Goal: Information Seeking & Learning: Learn about a topic

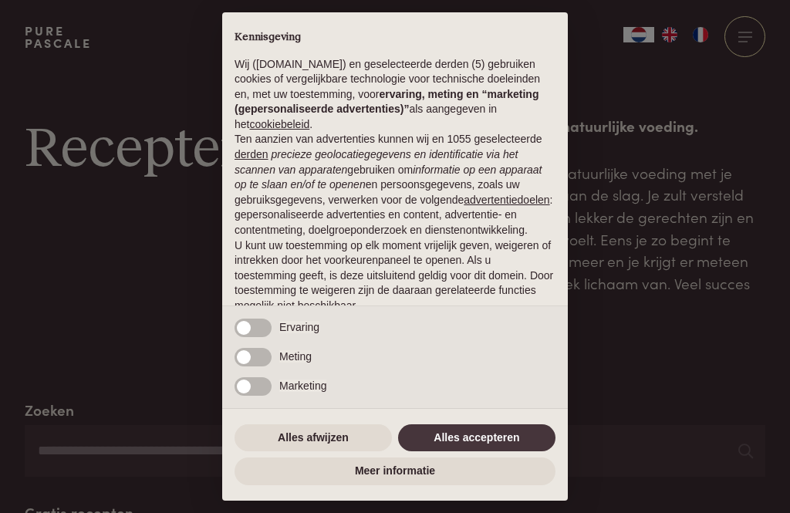
click at [486, 440] on button "Alles accepteren" at bounding box center [476, 438] width 157 height 28
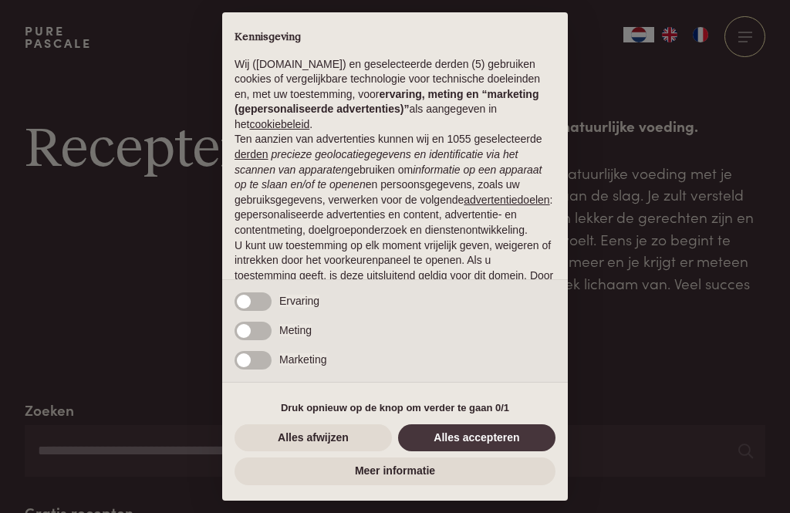
scroll to position [96, 0]
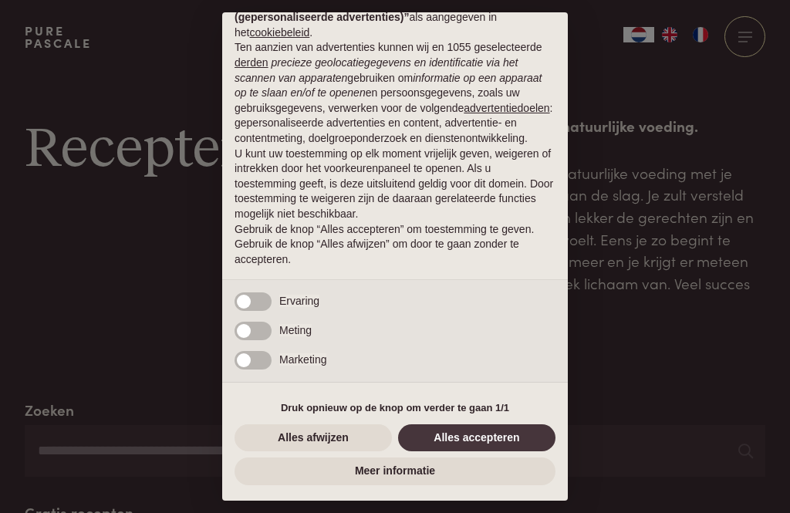
click at [498, 440] on button "Alles accepteren" at bounding box center [476, 438] width 157 height 28
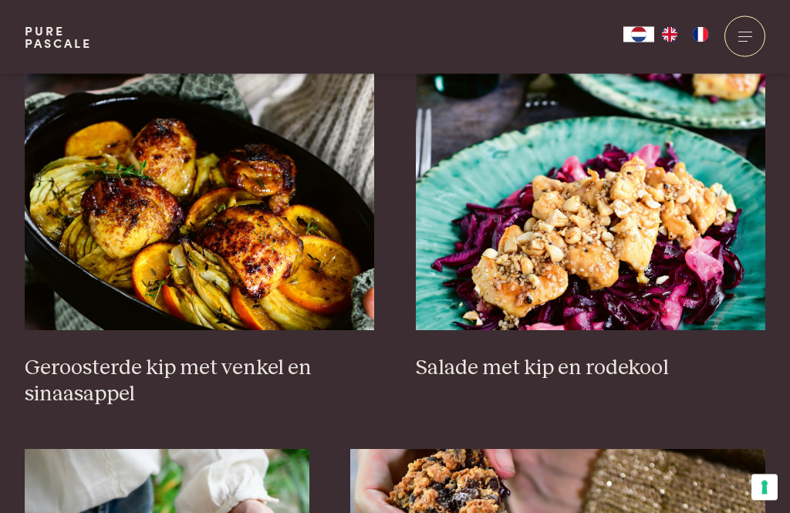
scroll to position [1936, 0]
click at [281, 250] on img at bounding box center [200, 176] width 350 height 308
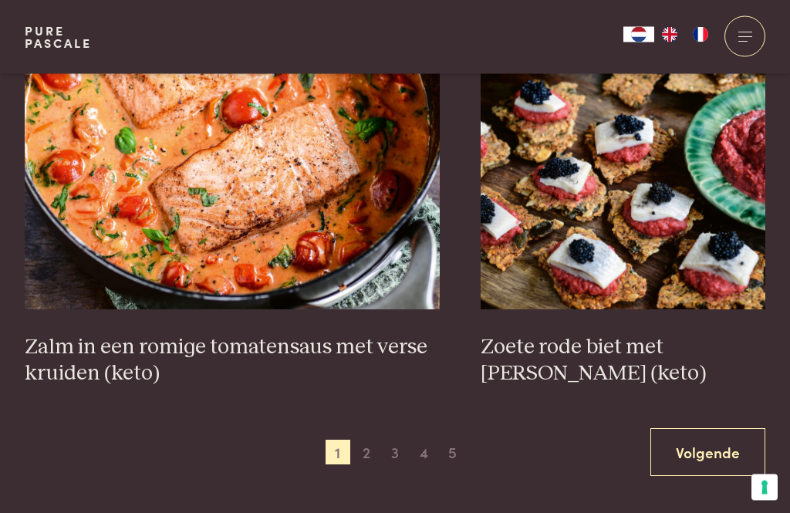
scroll to position [2812, 0]
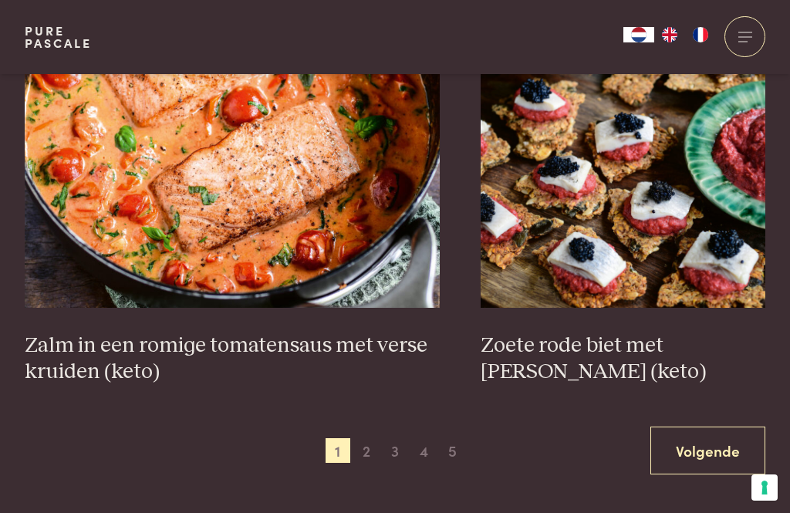
click at [364, 459] on span "2" at bounding box center [366, 450] width 25 height 25
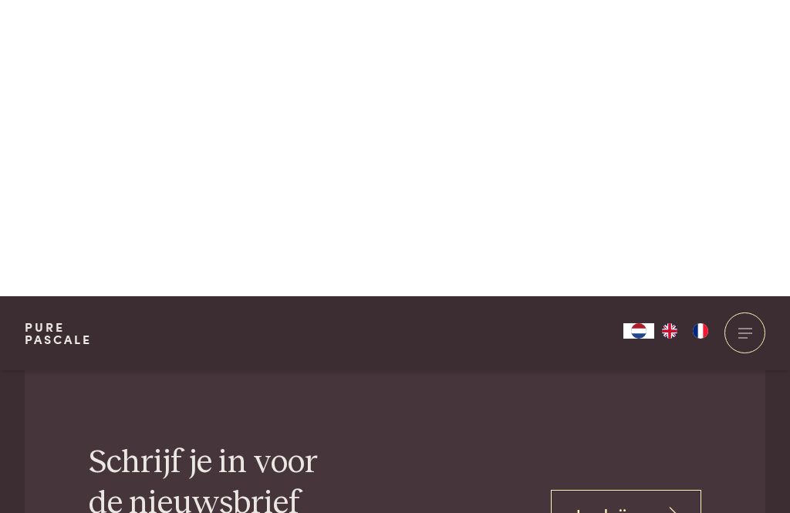
scroll to position [5806, 0]
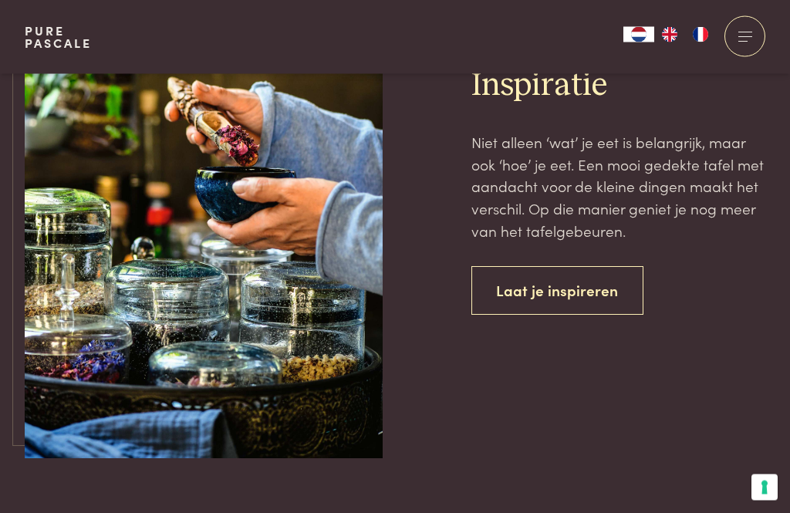
scroll to position [1584, 0]
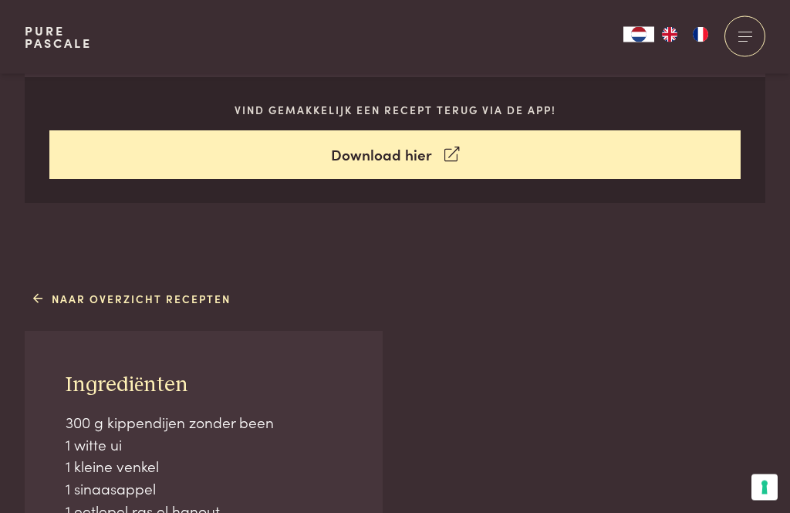
scroll to position [717, 0]
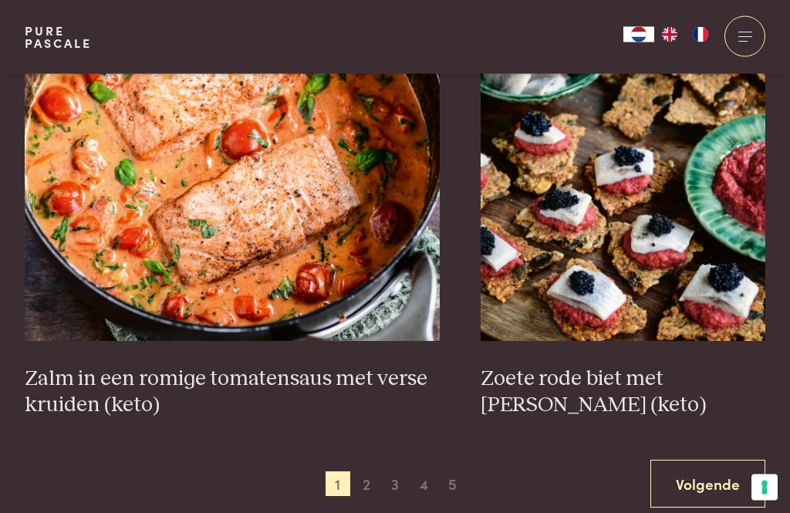
scroll to position [2785, 0]
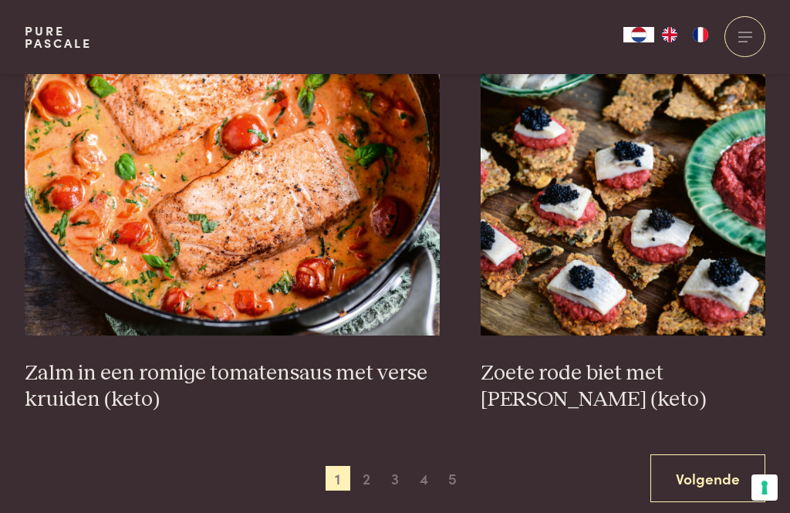
click at [717, 484] on link "Volgende" at bounding box center [707, 478] width 115 height 49
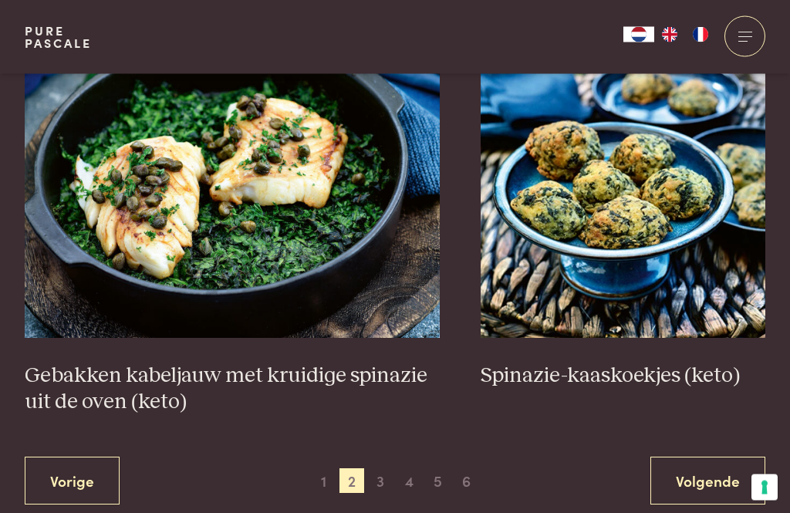
scroll to position [2730, 0]
click at [719, 497] on link "Volgende" at bounding box center [707, 480] width 115 height 49
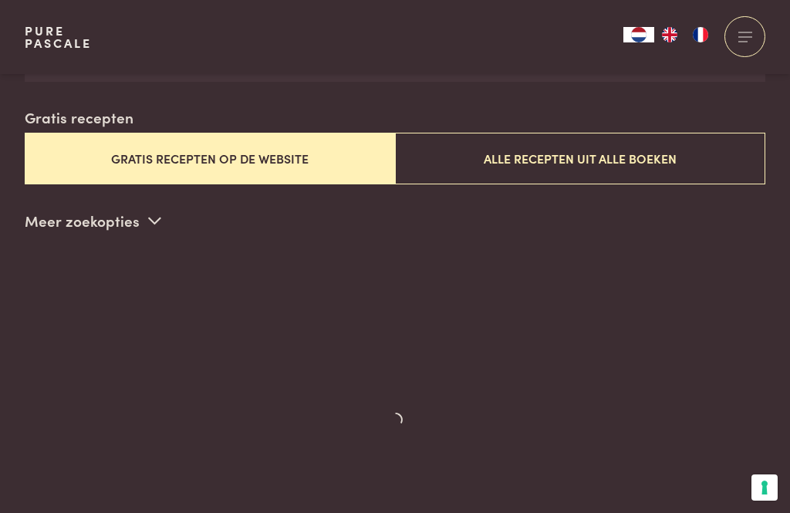
scroll to position [394, 0]
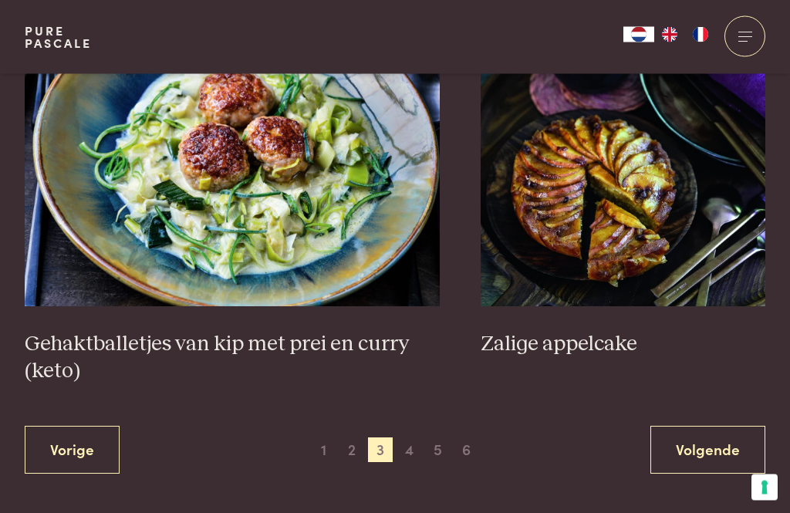
scroll to position [2894, 0]
click at [701, 456] on link "Volgende" at bounding box center [707, 450] width 115 height 49
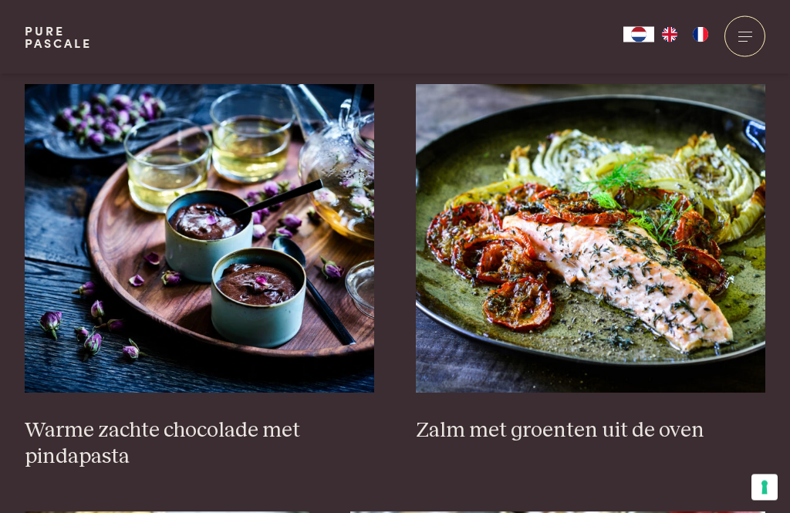
scroll to position [1874, 0]
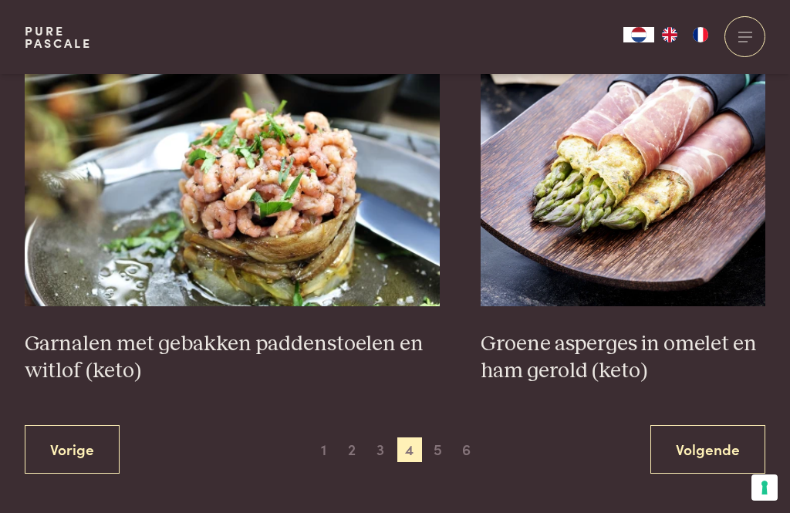
click at [723, 448] on link "Volgende" at bounding box center [707, 449] width 115 height 49
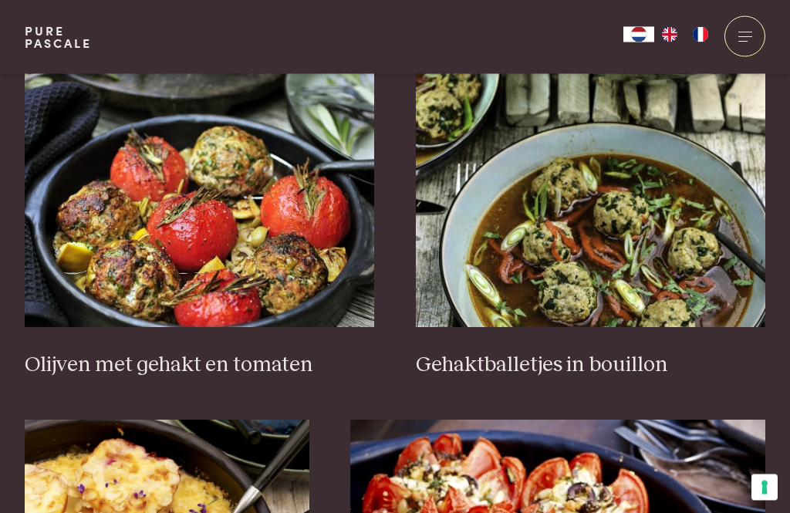
scroll to position [1966, 0]
click at [352, 376] on h3 "Olijven met gehakt en tomaten" at bounding box center [200, 365] width 350 height 27
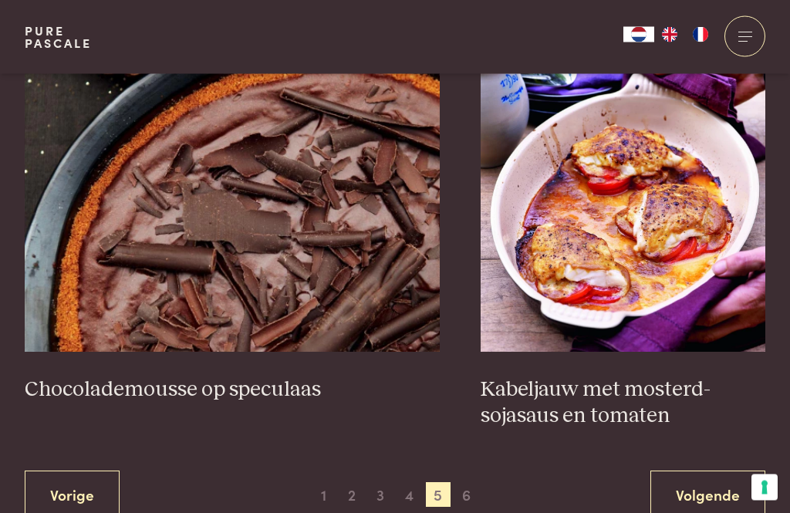
scroll to position [2774, 0]
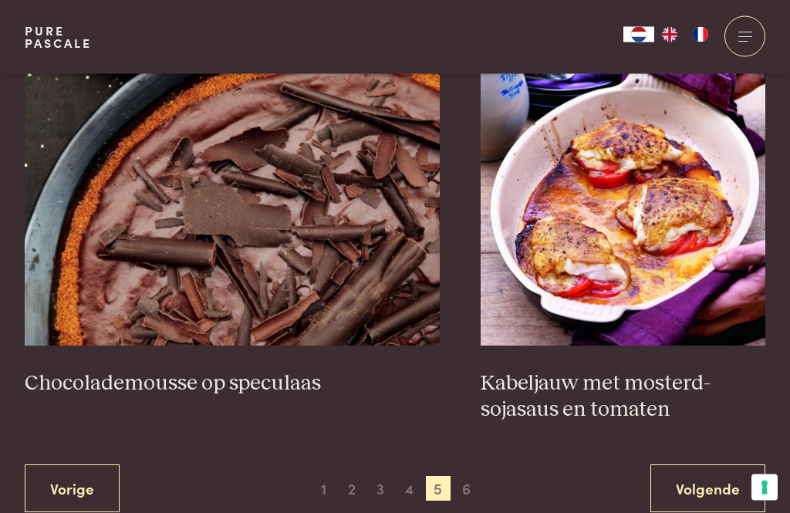
click at [477, 484] on span "6" at bounding box center [466, 489] width 25 height 25
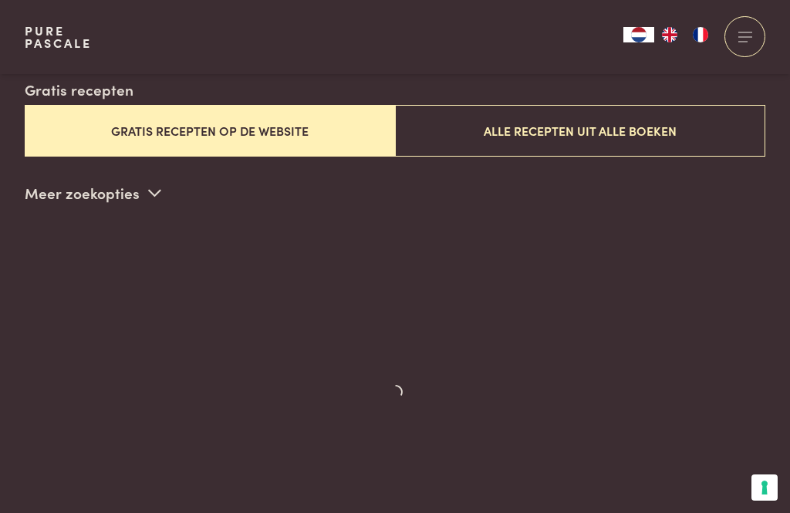
scroll to position [394, 0]
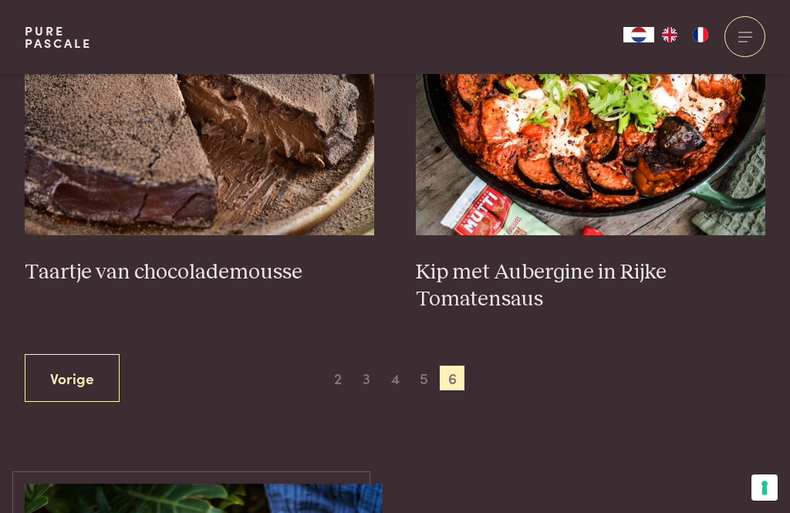
scroll to position [748, 0]
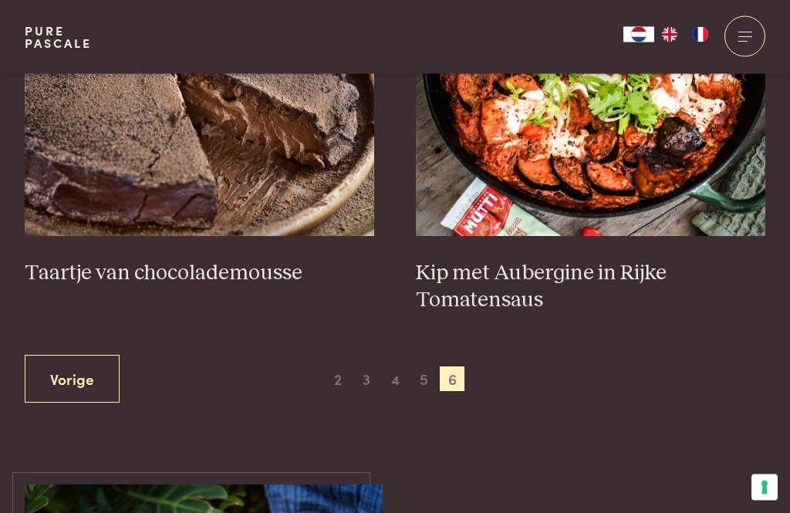
click at [425, 379] on span "5" at bounding box center [423, 379] width 25 height 25
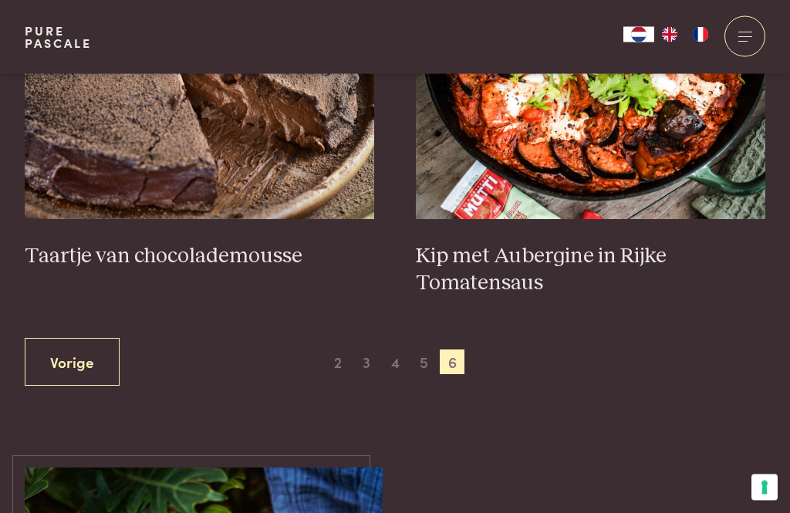
scroll to position [716, 0]
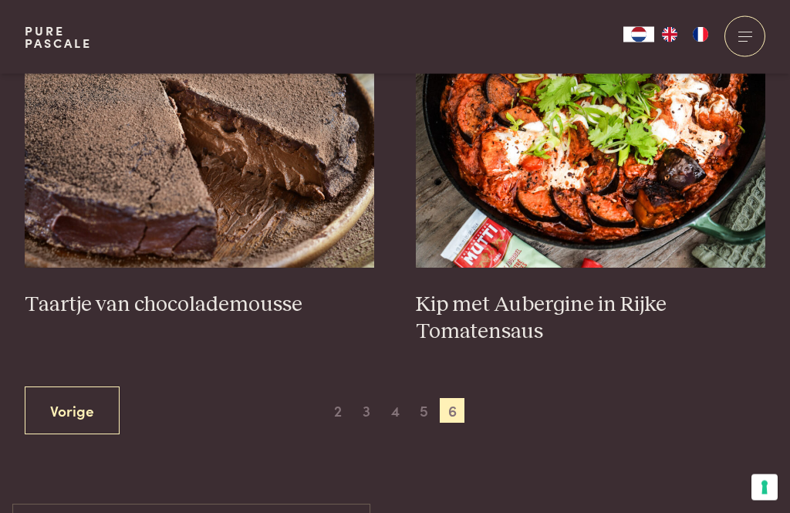
click at [419, 408] on span "5" at bounding box center [423, 411] width 25 height 25
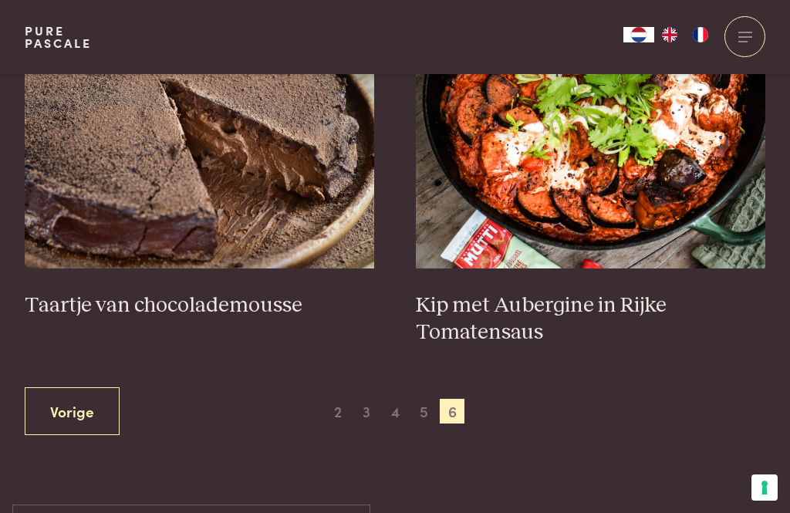
click at [69, 407] on link "Vorige" at bounding box center [72, 411] width 95 height 49
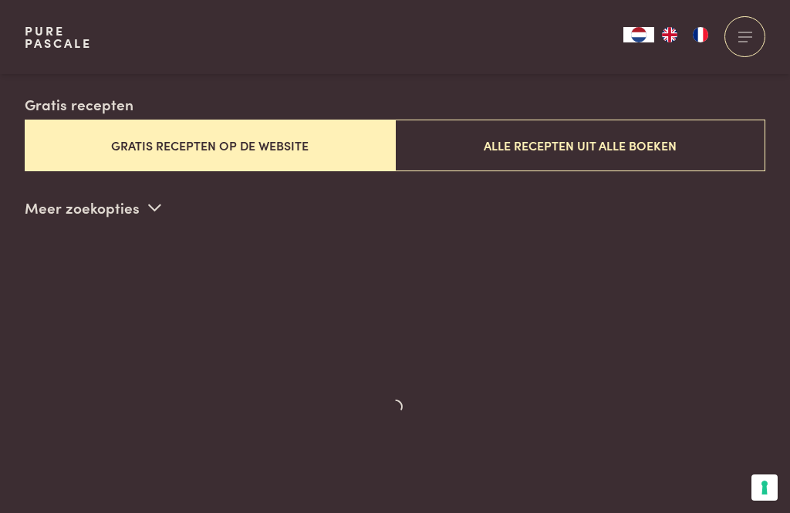
scroll to position [394, 0]
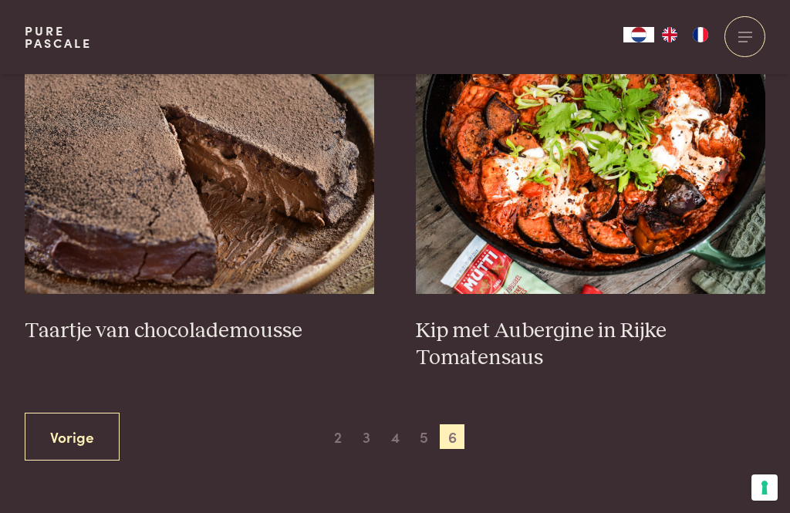
click at [62, 433] on link "Vorige" at bounding box center [72, 437] width 95 height 49
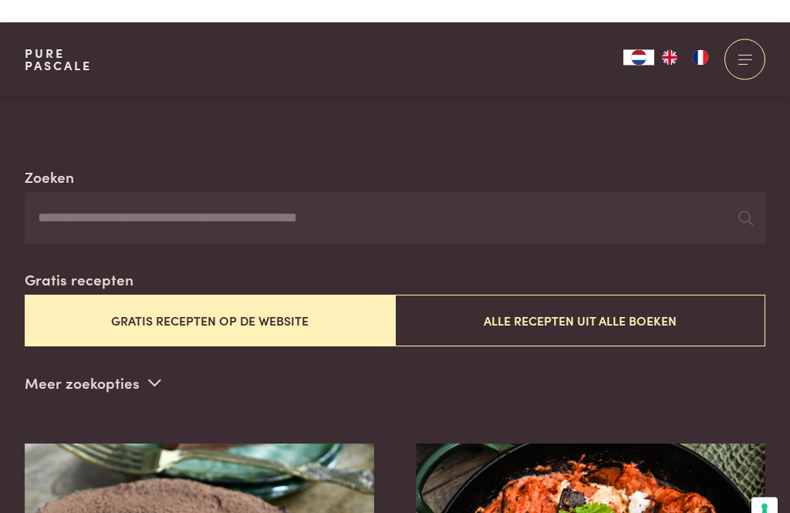
scroll to position [0, 0]
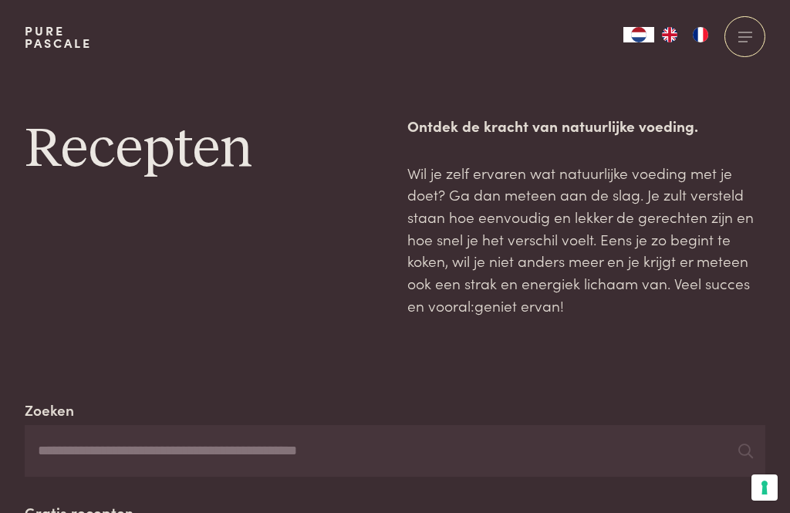
scroll to position [443, 0]
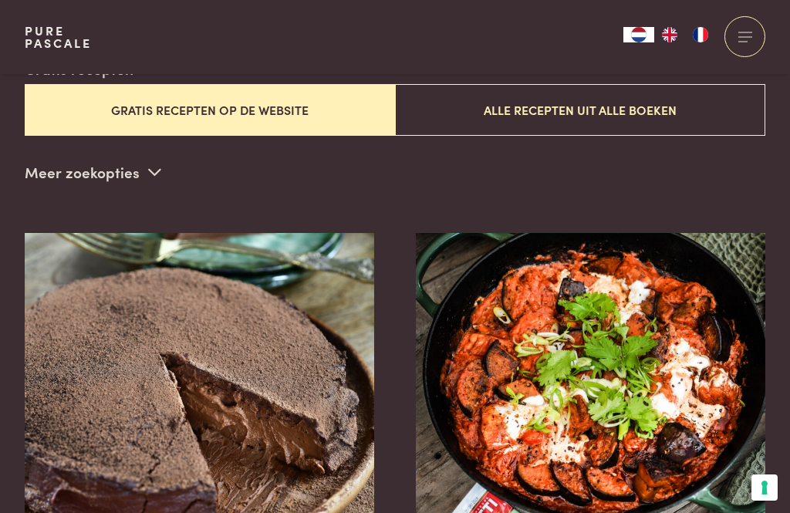
scroll to position [1809, 0]
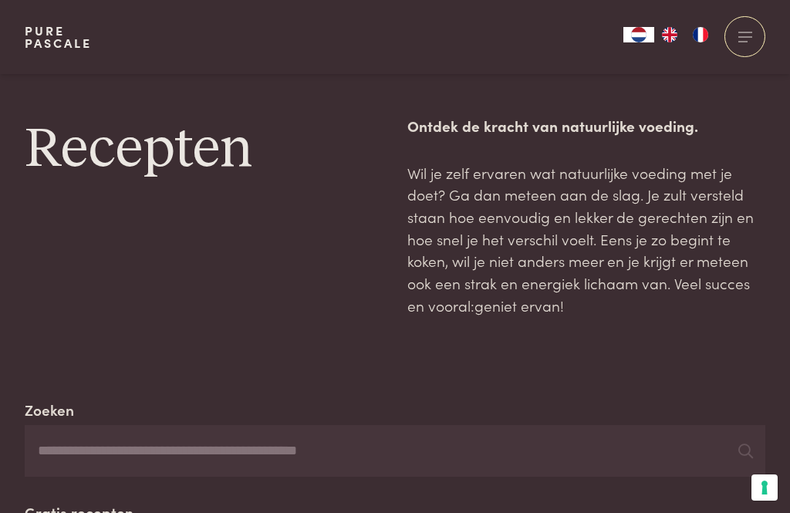
scroll to position [443, 0]
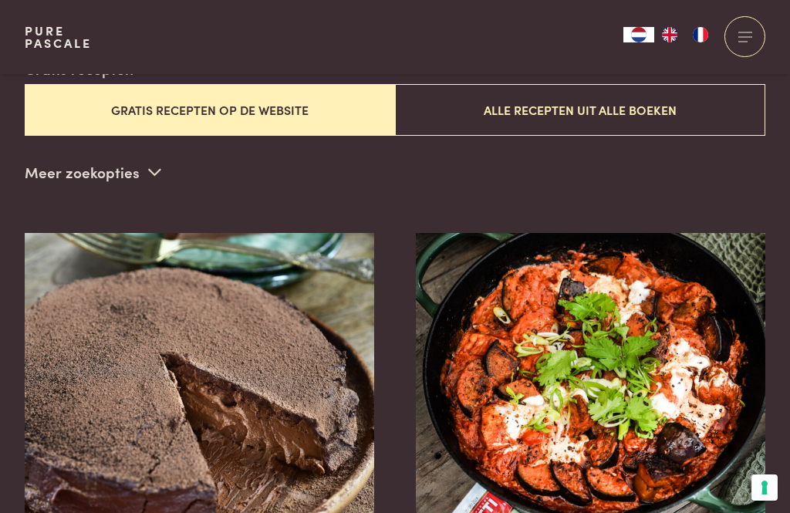
click at [245, 112] on button "Gratis recepten op de website" at bounding box center [210, 110] width 370 height 52
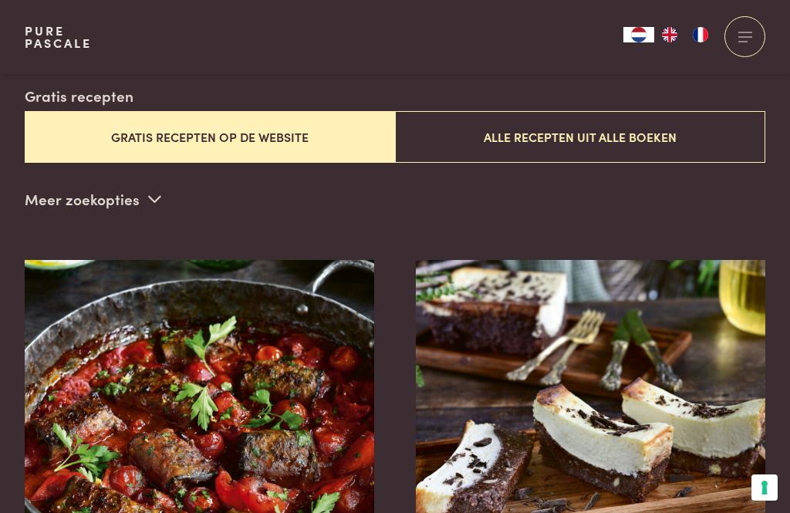
scroll to position [405, 0]
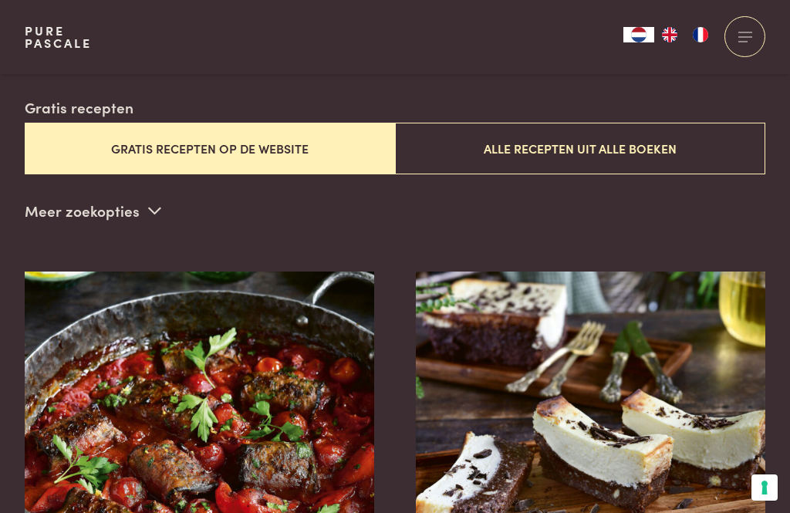
click at [106, 215] on p "Meer zoekopties" at bounding box center [93, 210] width 136 height 23
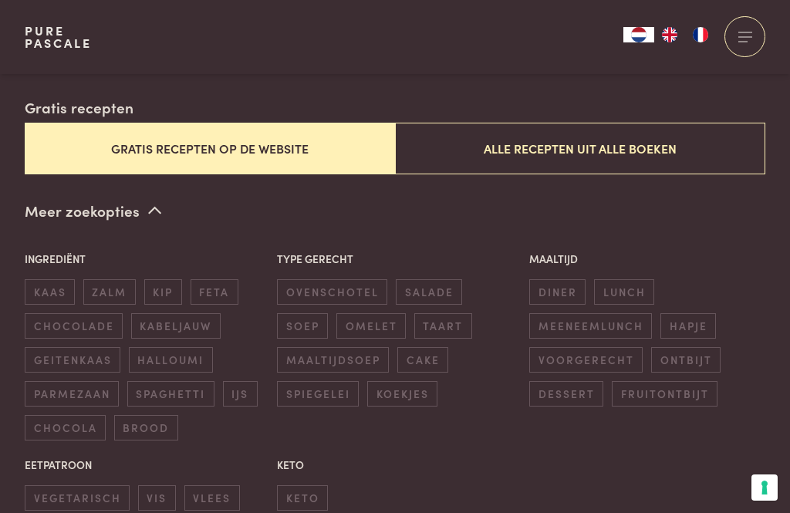
click at [333, 288] on span "ovenschotel" at bounding box center [332, 291] width 110 height 25
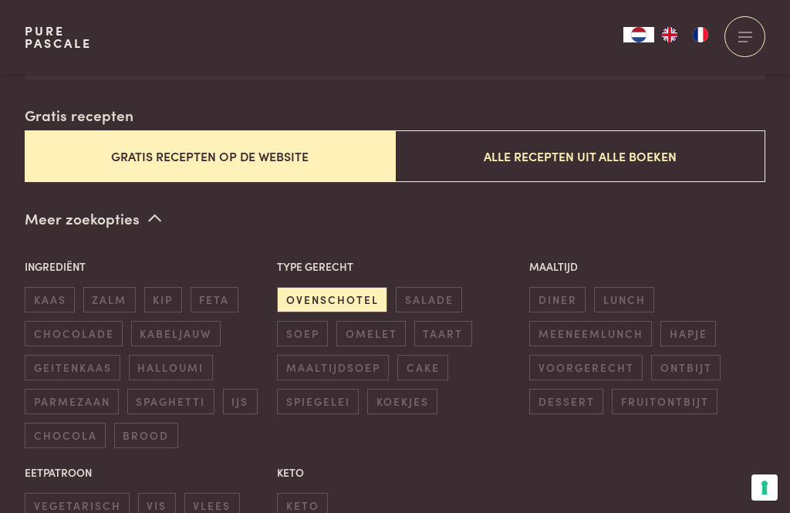
scroll to position [394, 0]
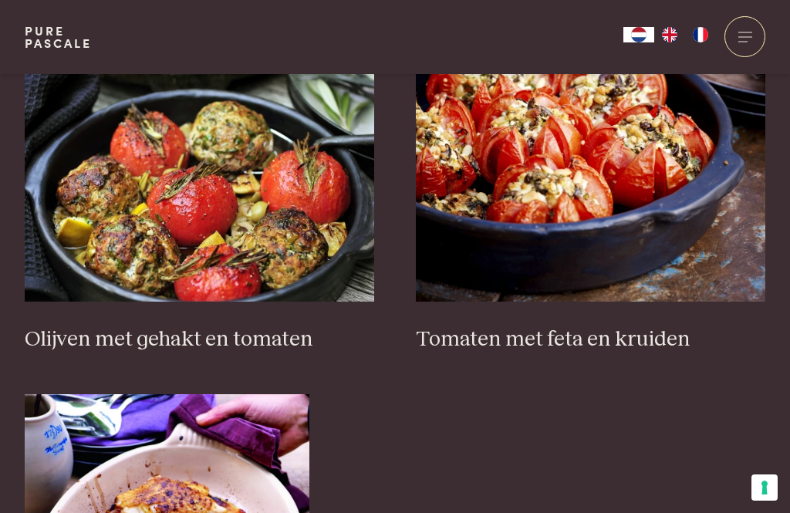
scroll to position [2258, 0]
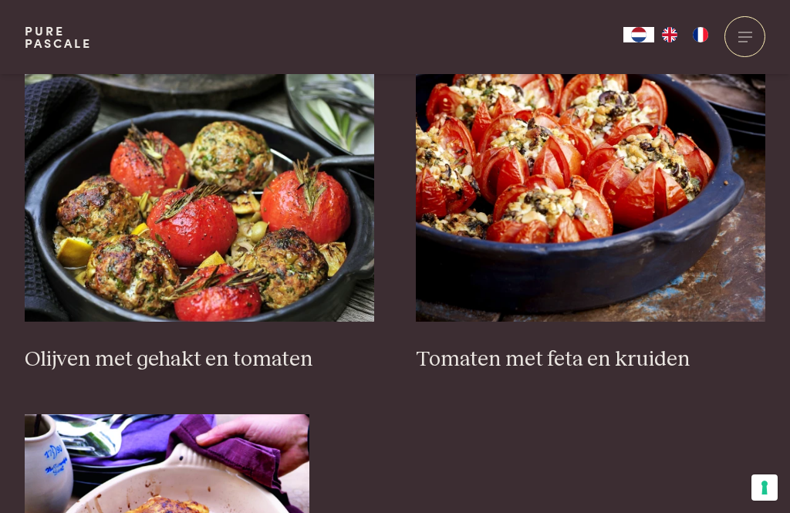
click at [236, 232] on img at bounding box center [200, 167] width 350 height 308
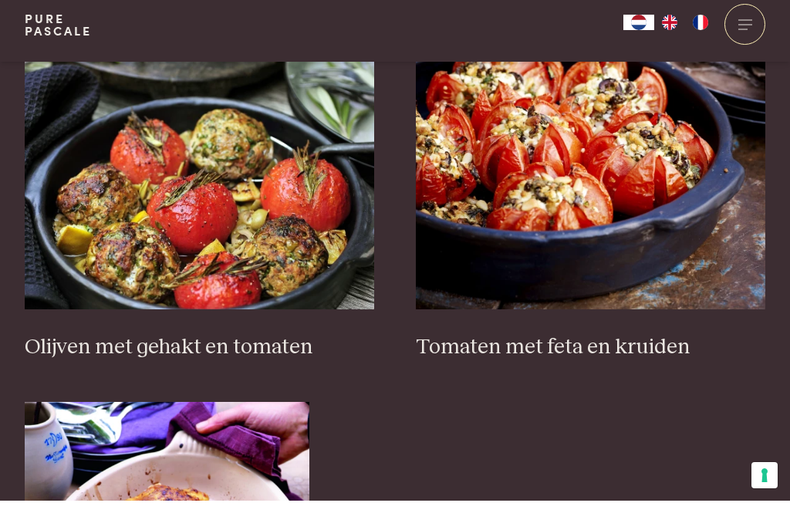
click at [252, 180] on img at bounding box center [200, 167] width 350 height 308
